Goal: Find specific page/section: Find specific page/section

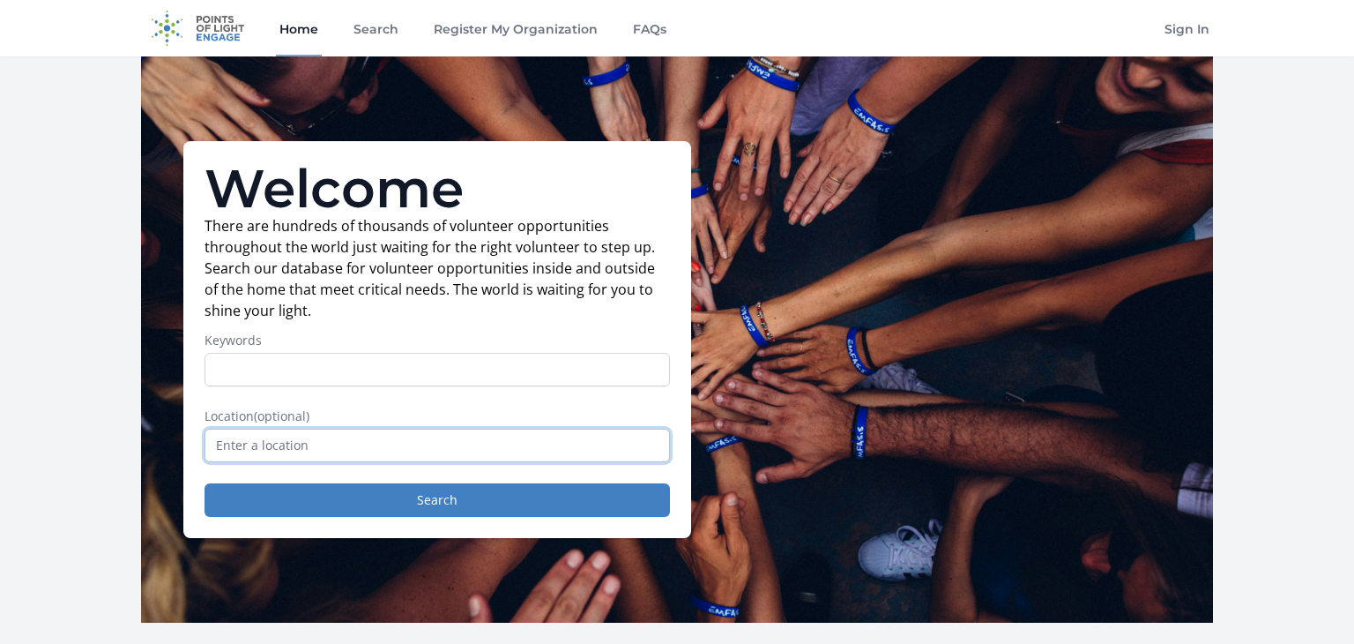
click at [327, 448] on input "text" at bounding box center [437, 444] width 465 height 33
click at [326, 447] on input "text" at bounding box center [437, 444] width 465 height 33
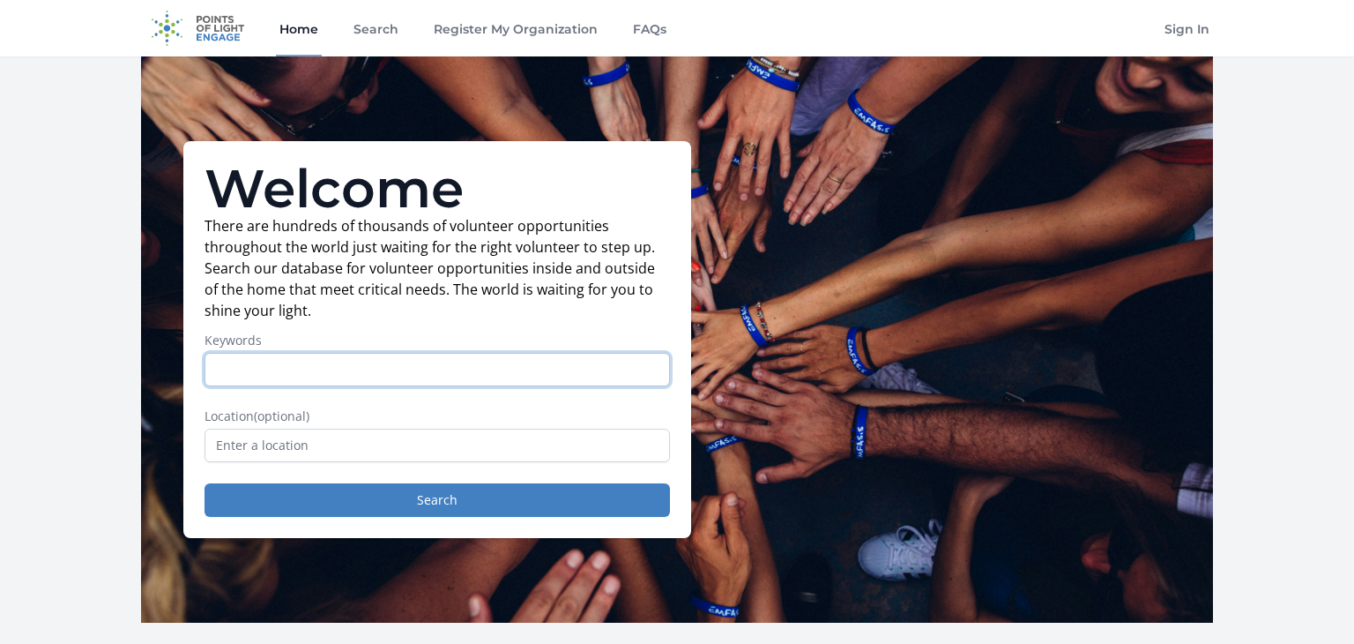
click at [250, 368] on input "Keywords" at bounding box center [437, 369] width 465 height 33
click at [818, 190] on div "Welcome There are hundreds of thousands of volunteer opportunities throughout t…" at bounding box center [677, 339] width 1072 height 566
click at [291, 28] on link "Home" at bounding box center [299, 28] width 46 height 56
click at [212, 31] on img at bounding box center [198, 28] width 114 height 56
